Goal: Contribute content

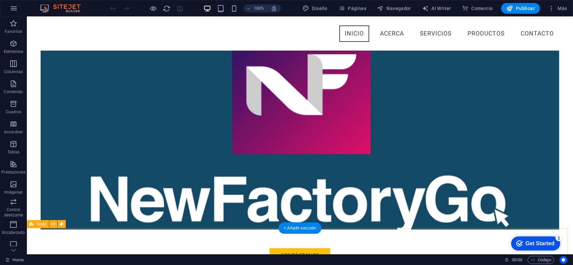
scroll to position [82, 0]
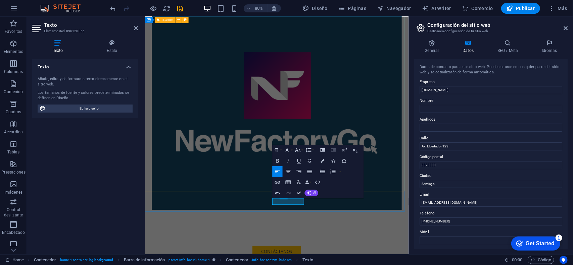
click at [260, 235] on div "Contáctanos" at bounding box center [309, 150] width 329 height 335
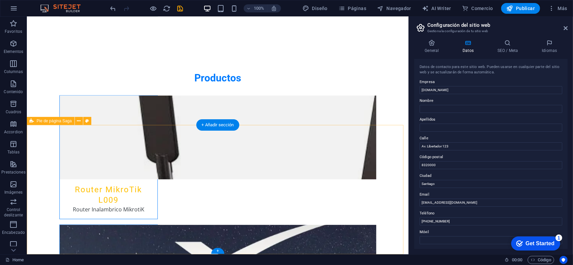
scroll to position [1113, 0]
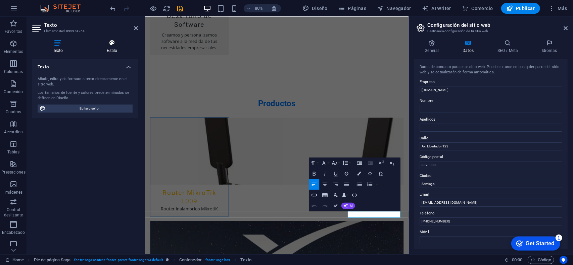
click at [119, 43] on icon at bounding box center [112, 43] width 52 height 7
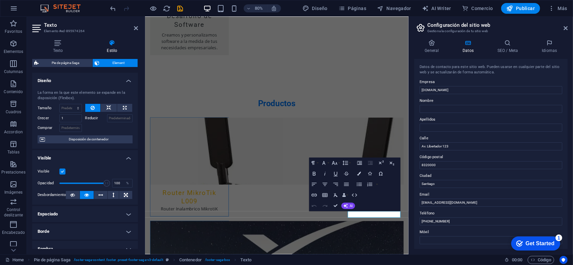
click at [127, 32] on header "Texto Elemento #ed-895974264" at bounding box center [85, 25] width 106 height 17
click at [136, 27] on icon at bounding box center [136, 27] width 4 height 5
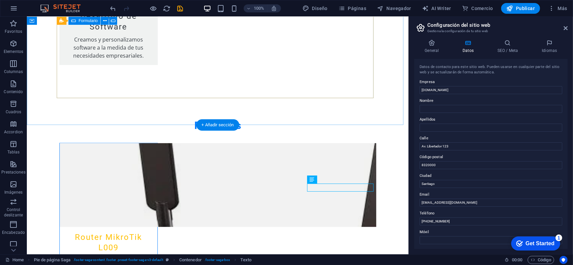
scroll to position [1113, 0]
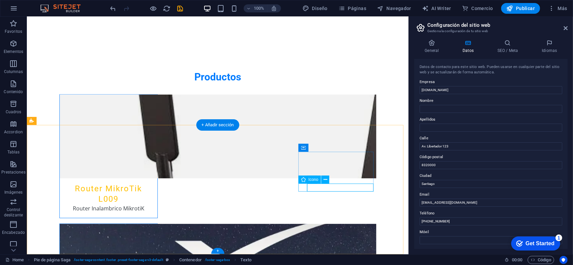
select select "xMidYMid"
select select "px"
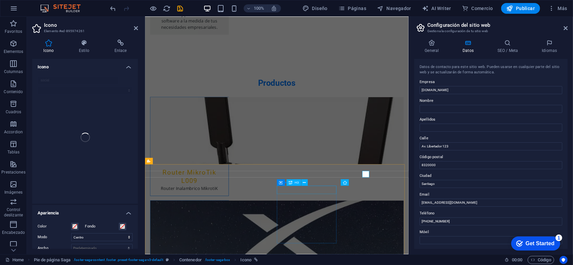
scroll to position [1087, 0]
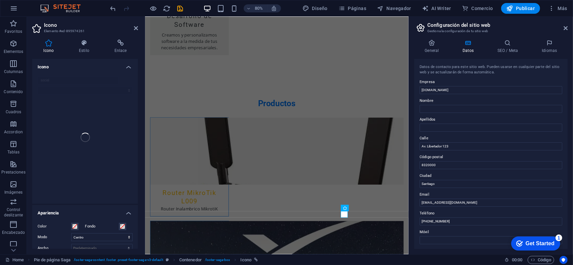
click at [123, 38] on div "Icono Estilo Enlace Icono social Apariencia Color Fondo Modo Escalar Izquierda …" at bounding box center [85, 144] width 116 height 220
click at [121, 41] on icon at bounding box center [120, 43] width 35 height 7
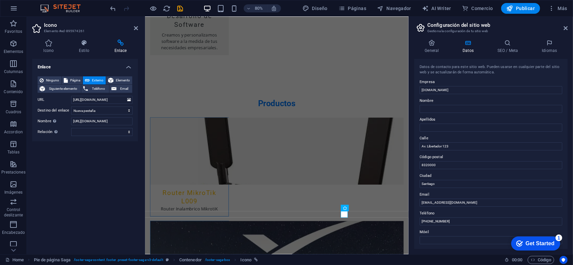
click at [101, 80] on span "Externo" at bounding box center [98, 80] width 12 height 8
click at [122, 131] on select "alternativo autor marcador externo ayuda licencia siguiente nofollow noreferrer…" at bounding box center [101, 132] width 61 height 8
click at [54, 173] on div "Enlace Ninguno Página Externo Elemento Siguiente elemento Teléfono Email Página…" at bounding box center [85, 154] width 106 height 190
click at [117, 76] on div "Ninguno Página Externo Elemento Siguiente elemento Teléfono Email Página Home S…" at bounding box center [85, 106] width 106 height 70
click at [117, 76] on span "Elemento" at bounding box center [122, 80] width 15 height 8
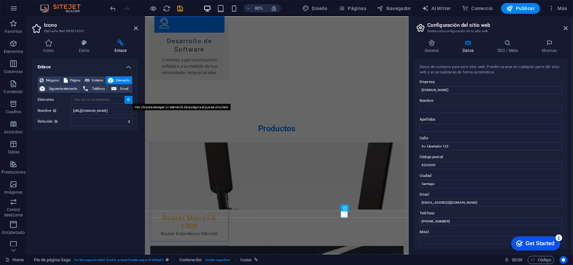
click at [126, 98] on button at bounding box center [128, 100] width 8 height 8
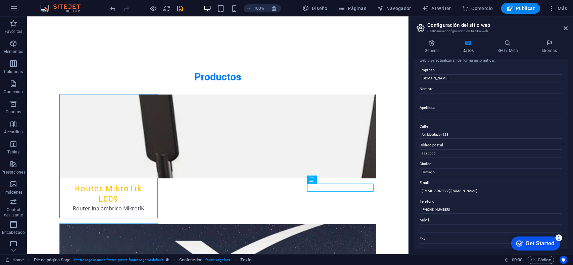
scroll to position [0, 0]
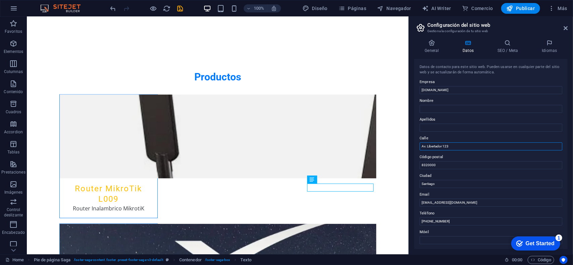
drag, startPoint x: 484, startPoint y: 163, endPoint x: 407, endPoint y: 146, distance: 79.3
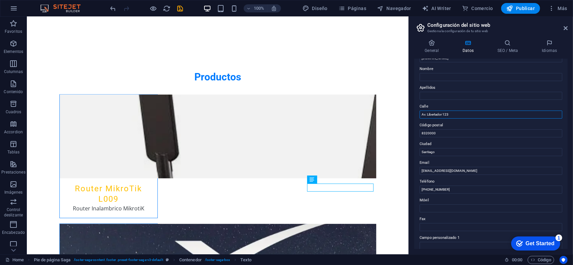
scroll to position [34, 0]
click at [452, 113] on input "[PERSON_NAME]" at bounding box center [490, 113] width 143 height 8
click at [474, 113] on input "[PERSON_NAME]" at bounding box center [490, 113] width 143 height 8
type input "[PERSON_NAME] 256, Of 806"
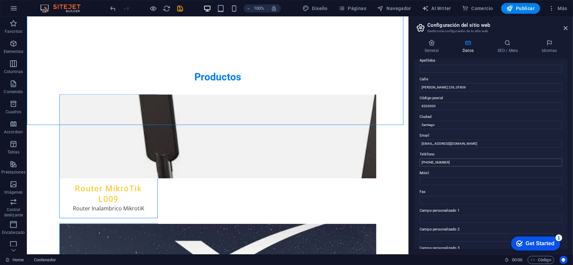
scroll to position [31, 0]
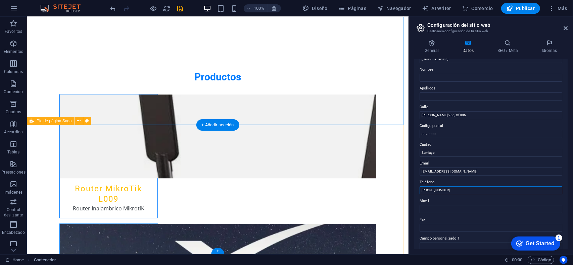
drag, startPoint x: 485, startPoint y: 206, endPoint x: 376, endPoint y: 171, distance: 114.4
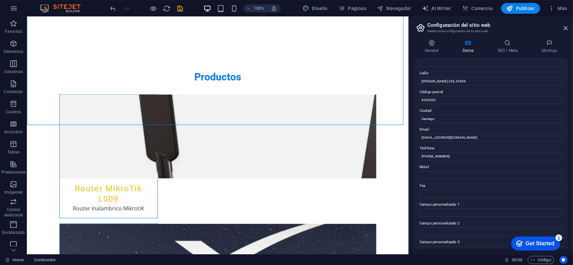
scroll to position [65, 0]
click at [432, 55] on div "General Datos SEO / Meta Idiomas Nombre del sitio web [DOMAIN_NAME] Logo Arrast…" at bounding box center [490, 145] width 153 height 210
click at [433, 49] on h4 "General" at bounding box center [433, 47] width 38 height 14
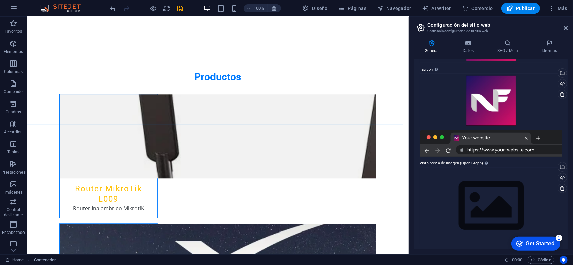
scroll to position [82, 0]
click at [509, 52] on h4 "SEO / Meta" at bounding box center [509, 47] width 44 height 14
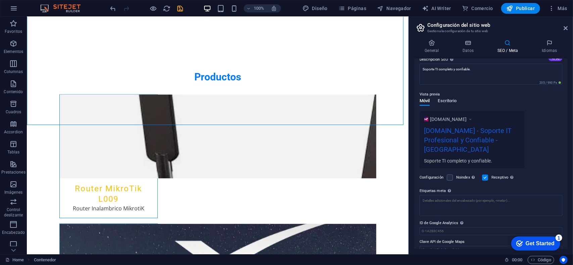
click at [445, 105] on button "Escritorio" at bounding box center [446, 102] width 19 height 7
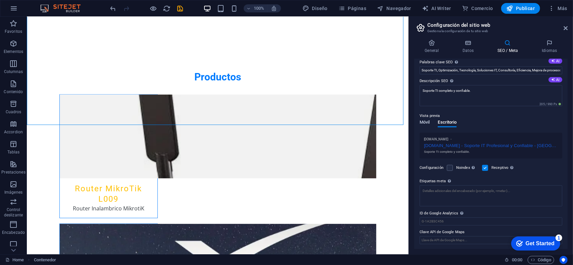
click at [424, 120] on span "Móvil" at bounding box center [424, 122] width 10 height 9
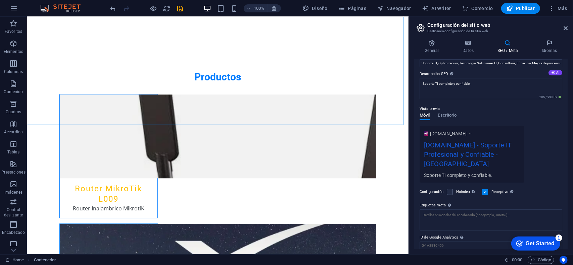
scroll to position [65, 0]
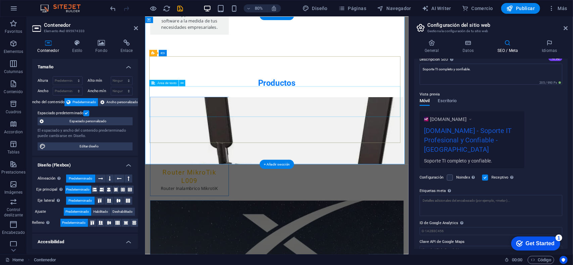
scroll to position [1087, 0]
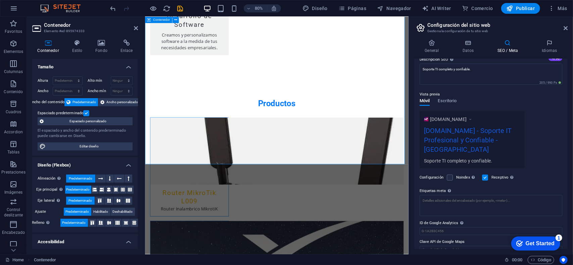
click at [136, 29] on icon at bounding box center [136, 27] width 4 height 5
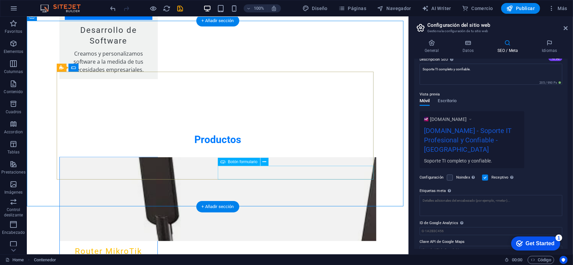
scroll to position [1113, 0]
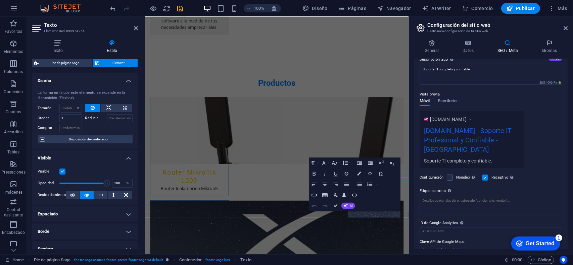
scroll to position [1087, 0]
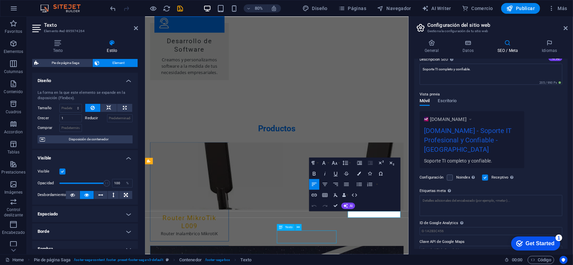
scroll to position [1104, 0]
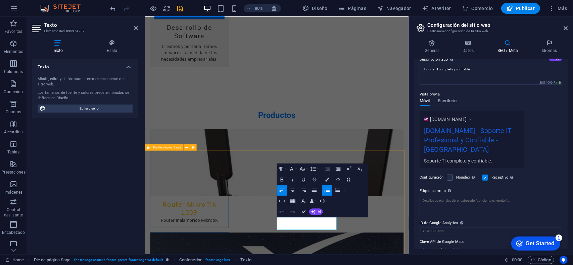
select select "footer"
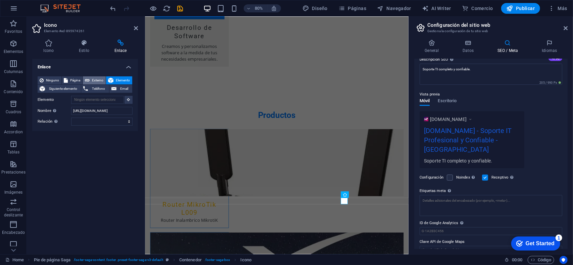
click at [101, 80] on span "Externo" at bounding box center [98, 80] width 12 height 8
select select "blank"
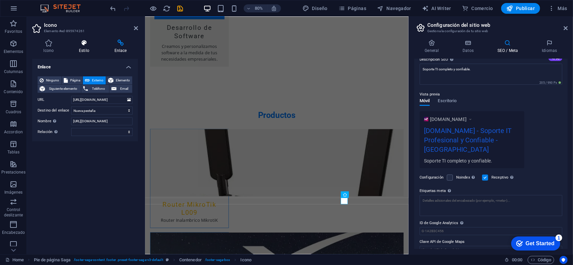
scroll to position [0, 0]
click at [82, 46] on h4 "Estilo" at bounding box center [86, 47] width 36 height 14
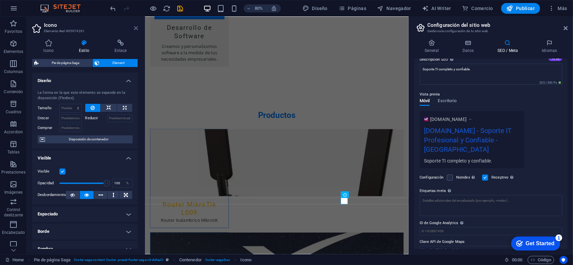
click at [135, 29] on icon at bounding box center [136, 27] width 4 height 5
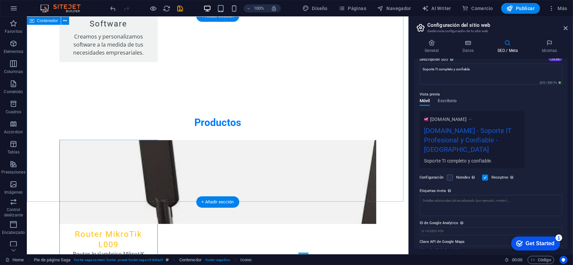
scroll to position [1113, 0]
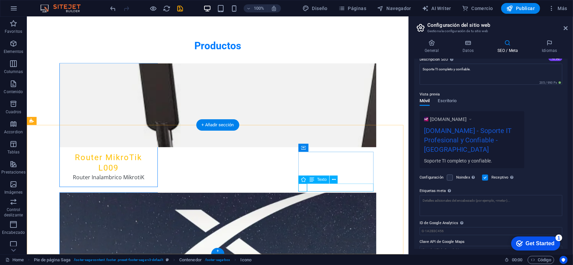
click at [335, 179] on icon at bounding box center [334, 179] width 4 height 7
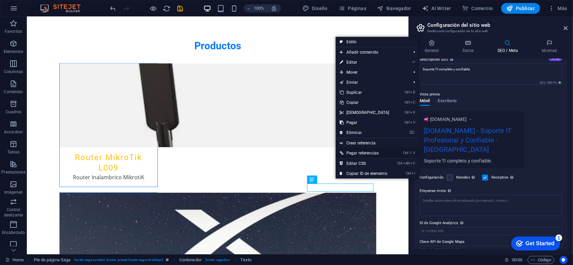
click at [367, 155] on link "Ctrl ⇧ V Pegar referencias" at bounding box center [364, 153] width 58 height 10
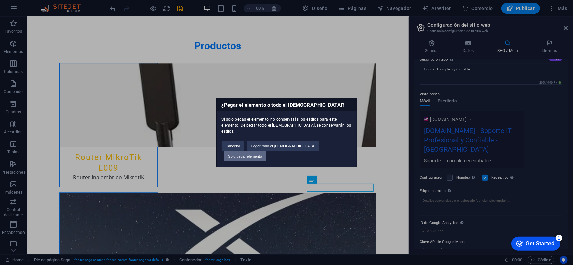
click at [266, 152] on button "Solo pegar elemento" at bounding box center [245, 157] width 42 height 10
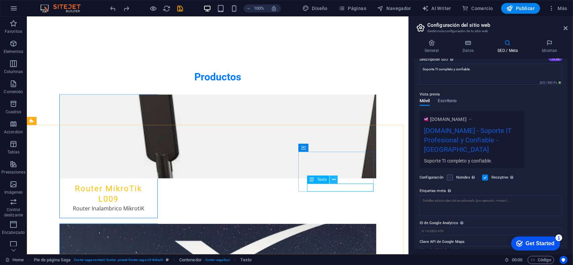
click at [333, 177] on icon at bounding box center [334, 179] width 4 height 7
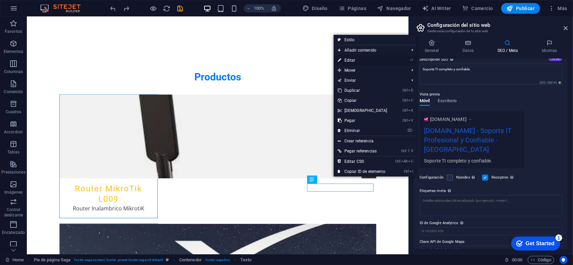
click at [358, 59] on link "⏎ Editar" at bounding box center [362, 60] width 58 height 10
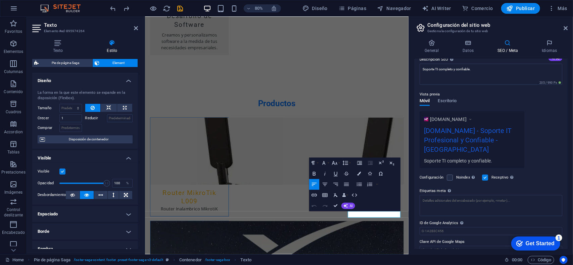
click at [110, 66] on span "Element" at bounding box center [118, 63] width 34 height 8
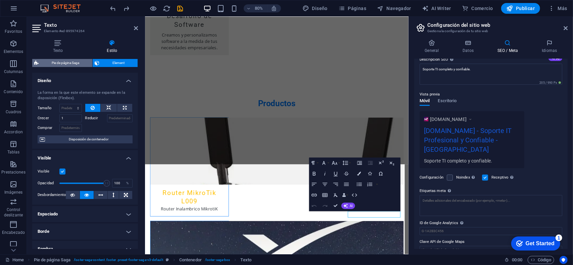
click at [82, 61] on span "Pie de página Saga" at bounding box center [66, 63] width 50 height 8
select select "rem"
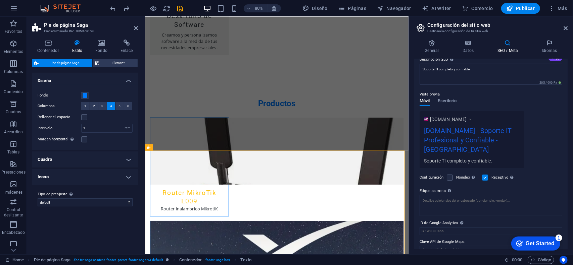
scroll to position [1104, 0]
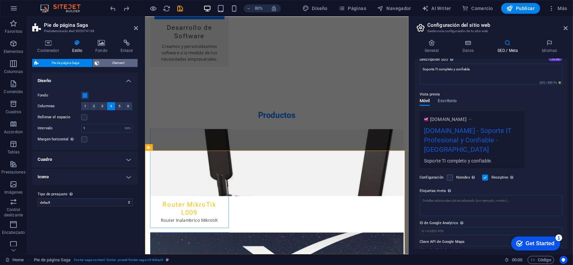
click at [102, 61] on span "Element" at bounding box center [118, 63] width 34 height 8
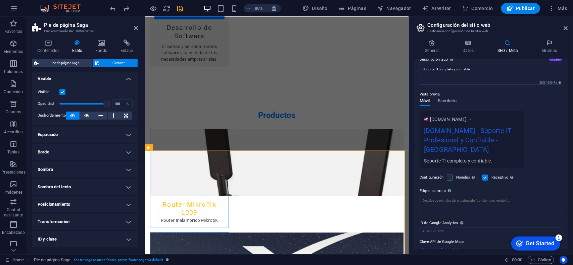
scroll to position [0, 0]
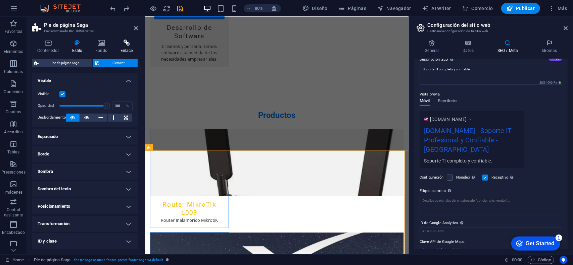
click at [127, 48] on h4 "Enlace" at bounding box center [126, 47] width 23 height 14
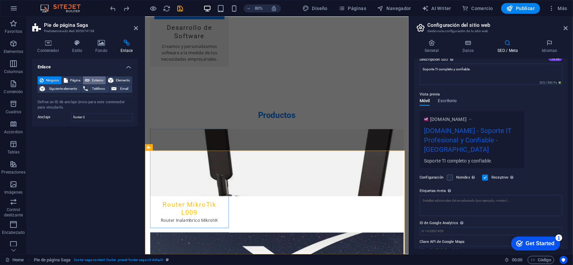
click at [95, 79] on span "Externo" at bounding box center [98, 80] width 12 height 8
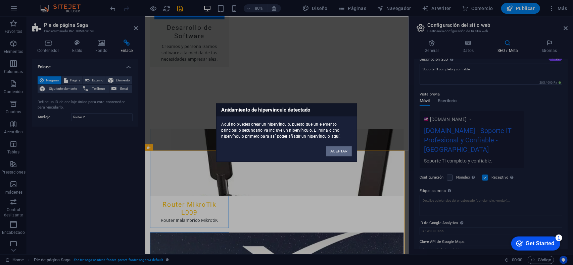
click at [337, 150] on button "ACEPTAR" at bounding box center [338, 151] width 25 height 10
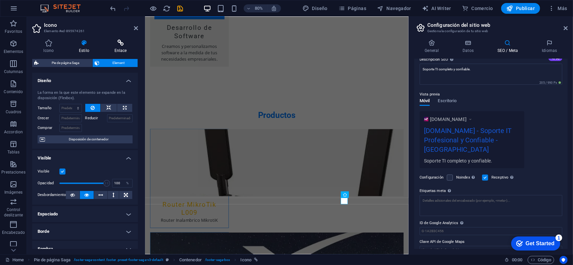
click at [116, 50] on h4 "Enlace" at bounding box center [120, 47] width 35 height 14
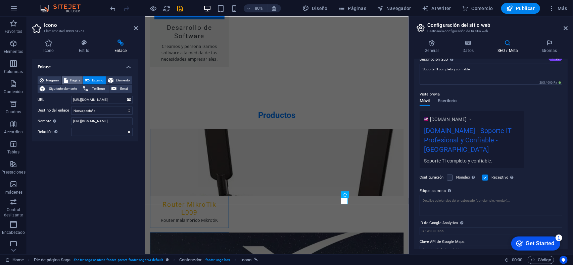
click at [78, 78] on span "Página" at bounding box center [75, 80] width 11 height 8
select select
click at [87, 77] on icon at bounding box center [87, 80] width 5 height 8
select select "blank"
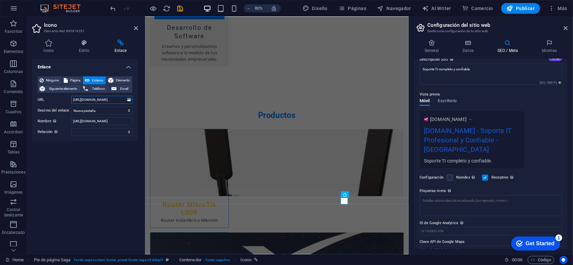
click at [90, 99] on input "[URL][DOMAIN_NAME]" at bounding box center [101, 100] width 61 height 8
drag, startPoint x: 125, startPoint y: 100, endPoint x: 3, endPoint y: 97, distance: 122.5
click at [3, 97] on section "Favoritos Elementos Columnas Contenido Cuadros Accordion Tablas Prestaciones Im…" at bounding box center [204, 136] width 408 height 238
click at [132, 24] on h2 "Icono" at bounding box center [91, 25] width 94 height 6
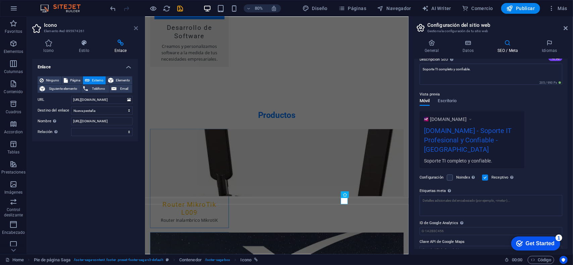
click at [135, 27] on icon at bounding box center [136, 27] width 4 height 5
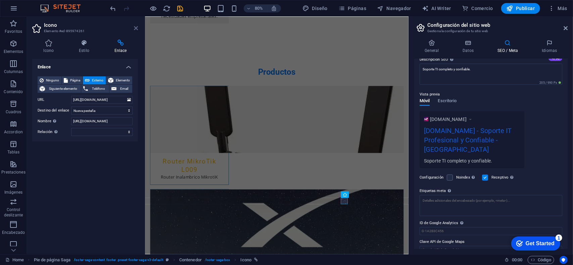
scroll to position [1113, 0]
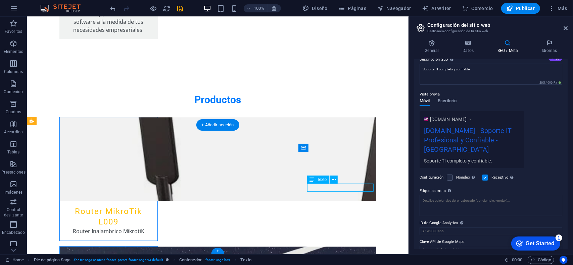
scroll to position [1087, 0]
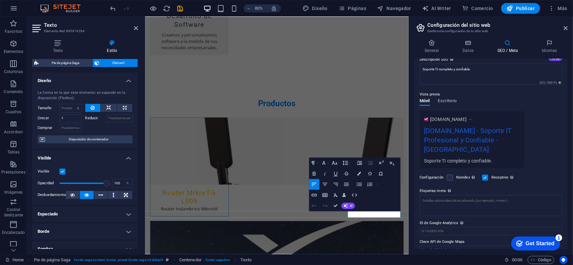
click at [112, 48] on h4 "Estilo" at bounding box center [112, 47] width 52 height 14
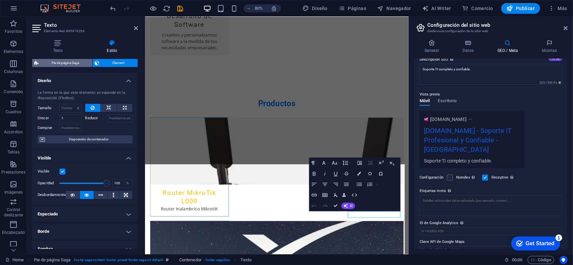
click at [64, 61] on span "Pie de página Saga" at bounding box center [66, 63] width 50 height 8
select select "rem"
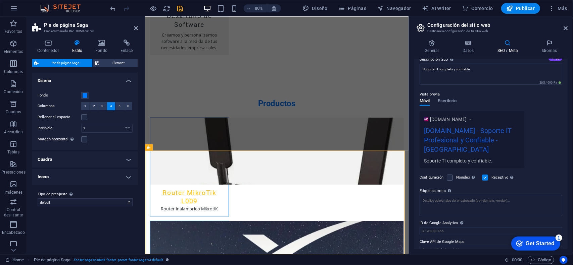
scroll to position [1104, 0]
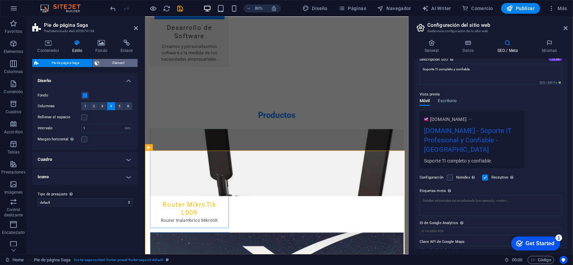
click at [105, 62] on span "Element" at bounding box center [118, 63] width 34 height 8
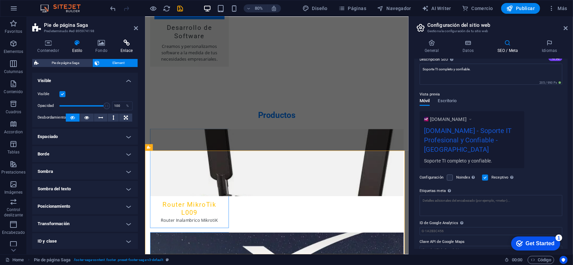
click at [125, 47] on h4 "Enlace" at bounding box center [126, 47] width 23 height 14
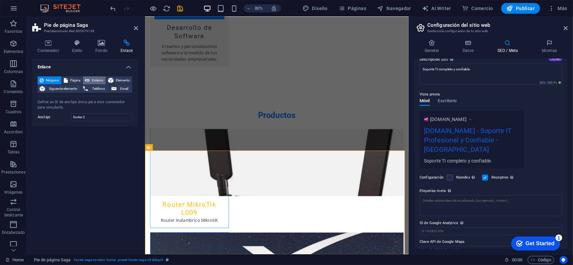
click at [94, 82] on span "Externo" at bounding box center [98, 80] width 12 height 8
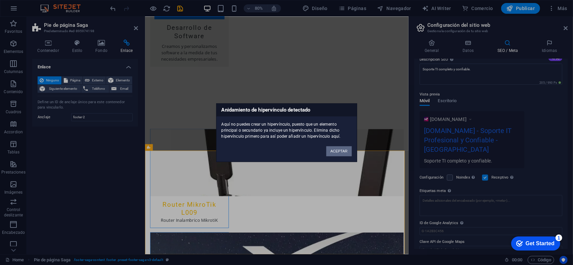
click at [337, 150] on button "ACEPTAR" at bounding box center [338, 151] width 25 height 10
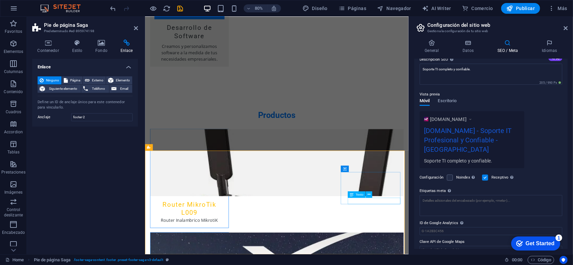
click at [370, 194] on button at bounding box center [369, 195] width 6 height 6
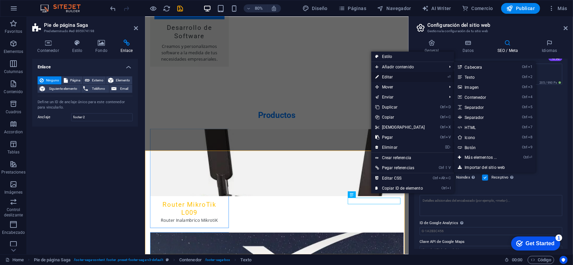
click at [390, 77] on link "⏎ Editar" at bounding box center [400, 77] width 58 height 10
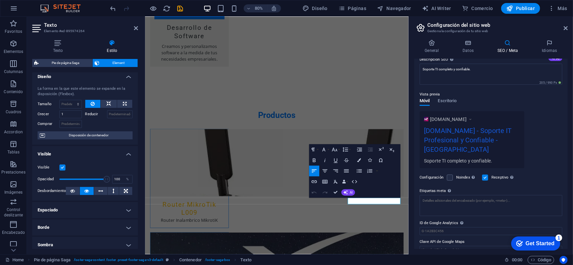
scroll to position [0, 0]
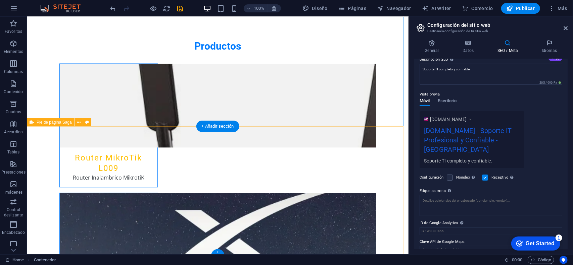
scroll to position [1113, 0]
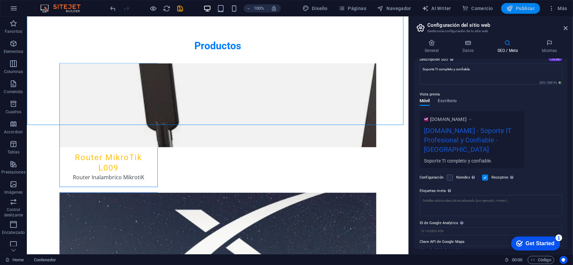
click at [525, 8] on span "Publicar" at bounding box center [520, 8] width 29 height 7
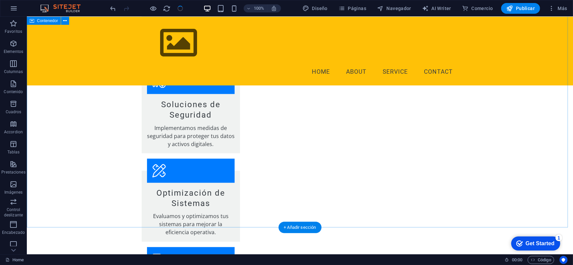
scroll to position [676, 0]
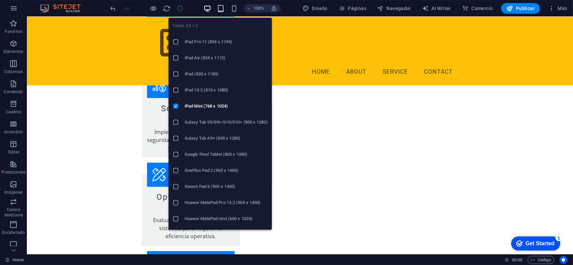
click at [225, 7] on span "button" at bounding box center [221, 9] width 8 height 8
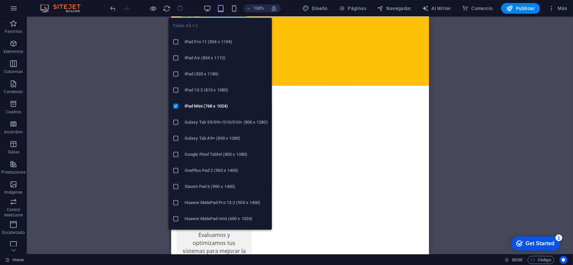
scroll to position [703, 0]
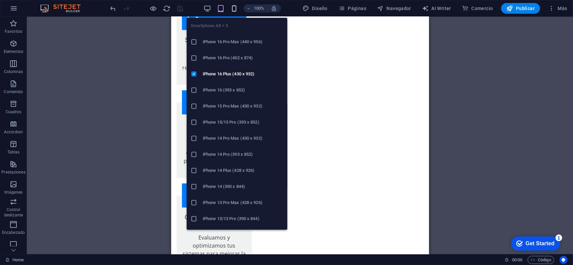
click at [234, 10] on icon "button" at bounding box center [234, 9] width 8 height 8
